Goal: Check status

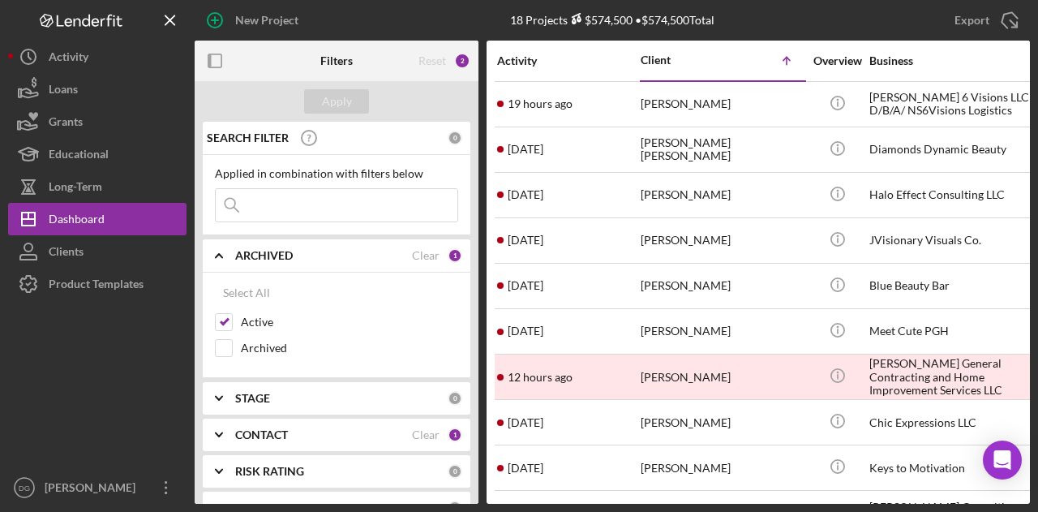
scroll to position [407, 0]
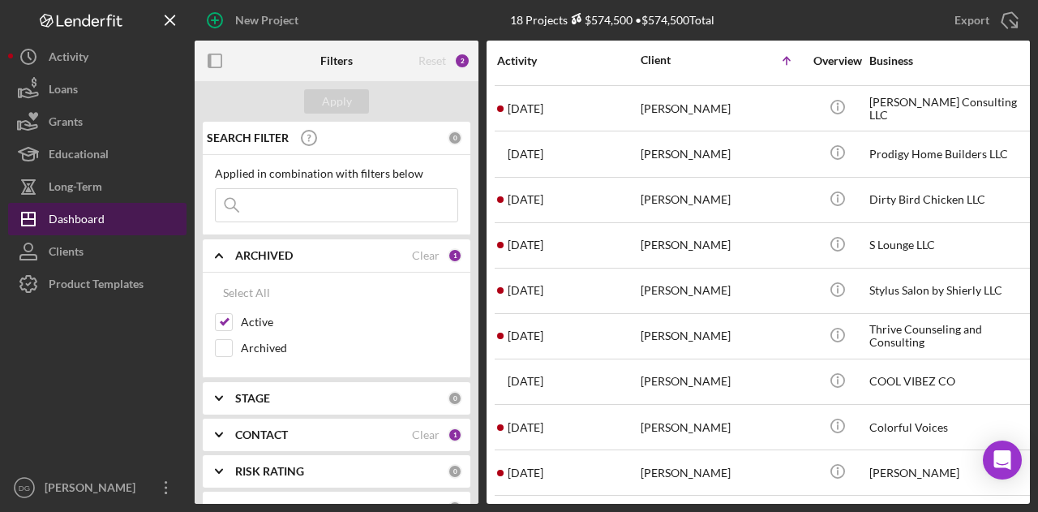
click at [83, 217] on div "Dashboard" at bounding box center [77, 221] width 56 height 37
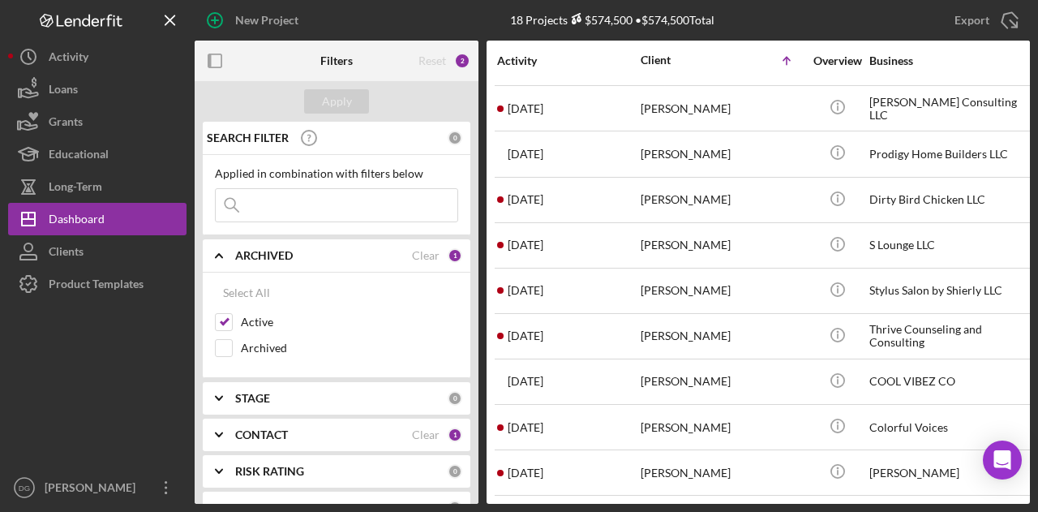
click at [114, 401] on div at bounding box center [97, 385] width 178 height 171
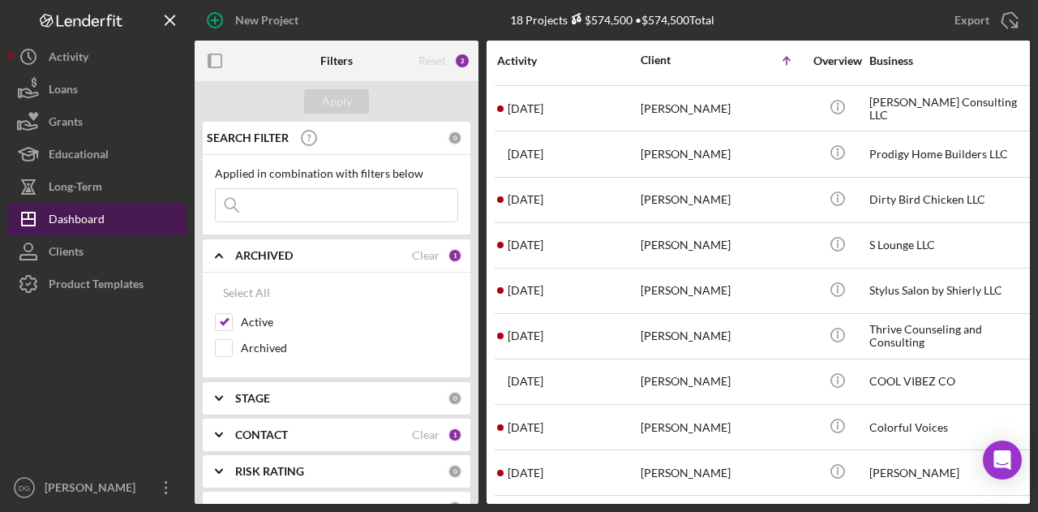
click at [86, 212] on div "Dashboard" at bounding box center [77, 221] width 56 height 37
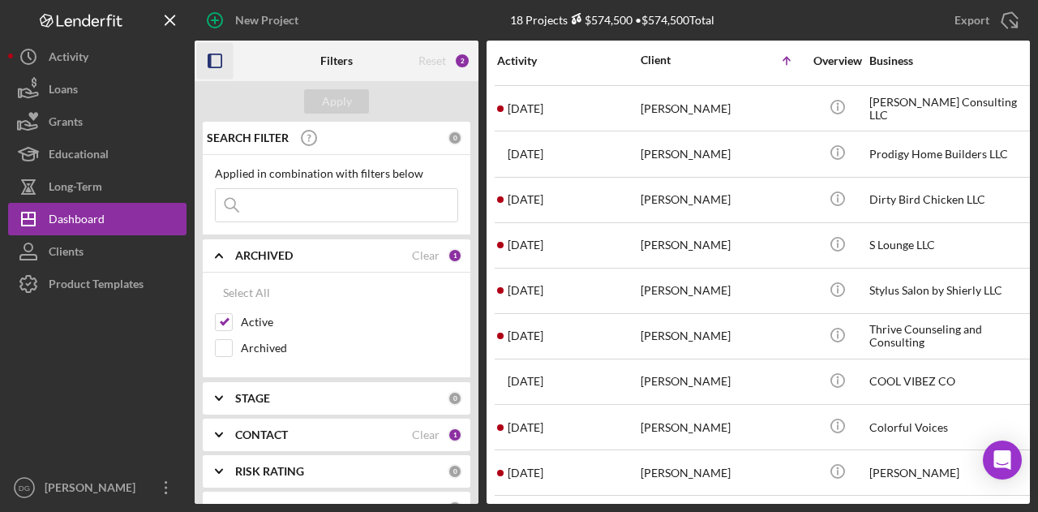
click at [214, 59] on icon "button" at bounding box center [215, 61] width 37 height 37
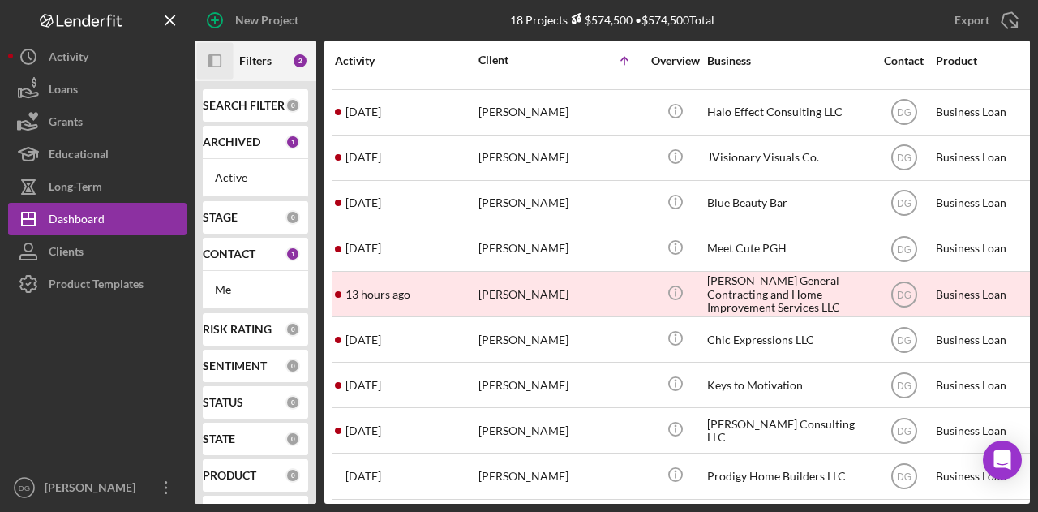
scroll to position [0, 0]
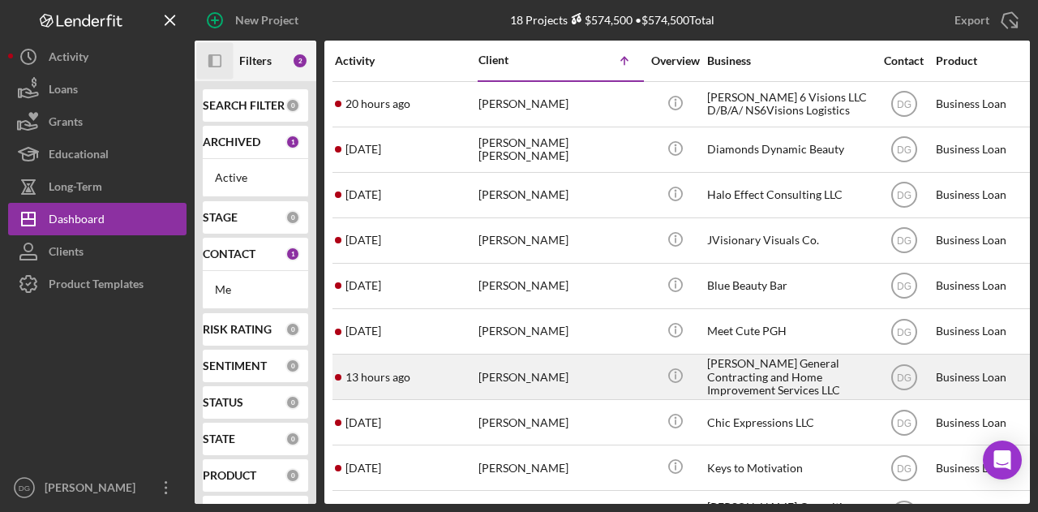
click at [590, 367] on div "[PERSON_NAME]" at bounding box center [560, 376] width 162 height 43
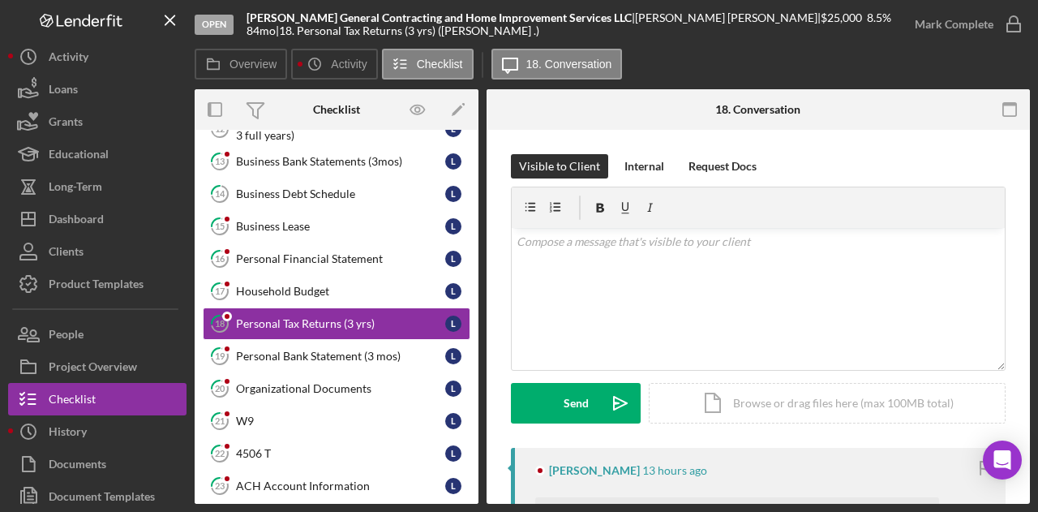
scroll to position [330, 0]
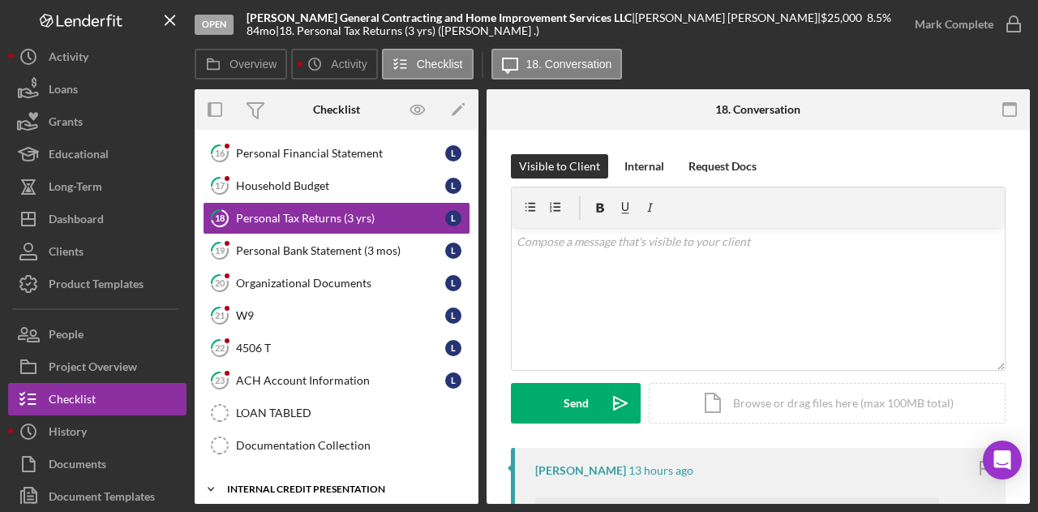
click at [268, 484] on div "Internal Credit Presentation" at bounding box center [342, 489] width 231 height 10
drag, startPoint x: 479, startPoint y: 329, endPoint x: 475, endPoint y: 392, distance: 63.4
click at [474, 418] on div "Overview Internal Workflow Stage Open Icon/Dropdown Arrow Archive (can unarchiv…" at bounding box center [613, 296] width 836 height 415
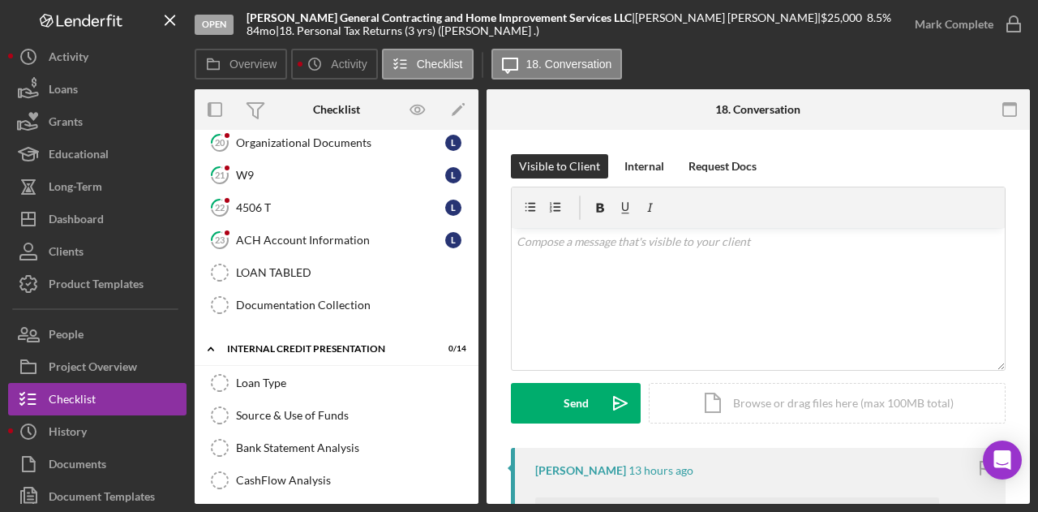
scroll to position [470, 0]
